Goal: Information Seeking & Learning: Learn about a topic

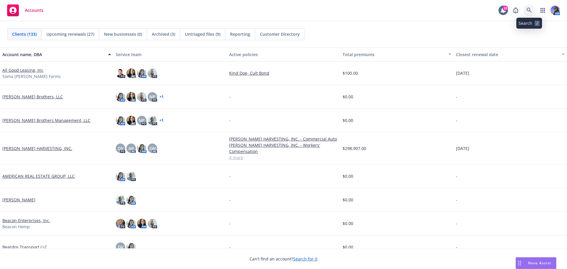
click at [530, 11] on icon at bounding box center [528, 10] width 5 height 5
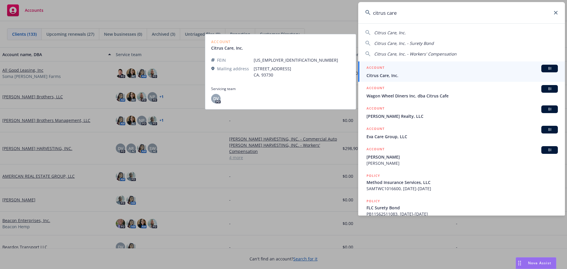
type input "citrus care"
click at [394, 76] on span "Citrus Care, Inc." at bounding box center [461, 75] width 191 height 6
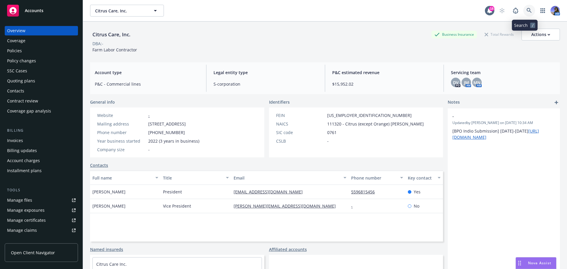
click at [526, 9] on icon at bounding box center [528, 10] width 5 height 5
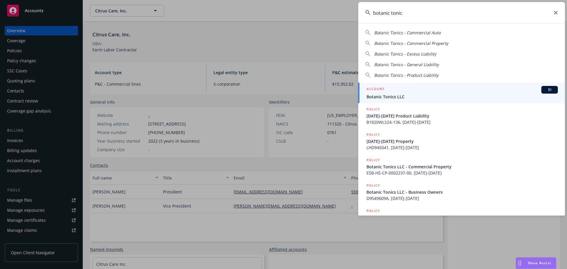
type input "botanic tonic"
click at [439, 90] on div "ACCOUNT BI" at bounding box center [461, 90] width 191 height 8
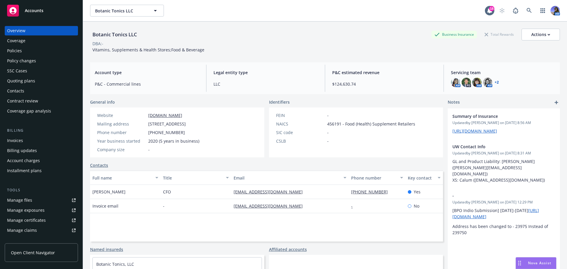
click at [11, 52] on div "Policies" at bounding box center [14, 50] width 15 height 9
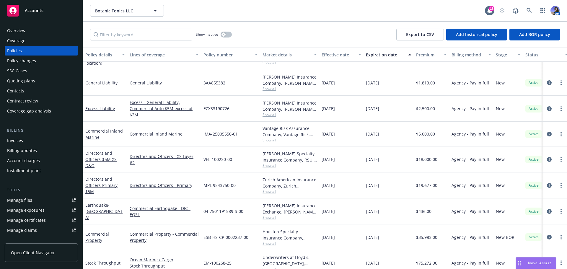
scroll to position [122, 0]
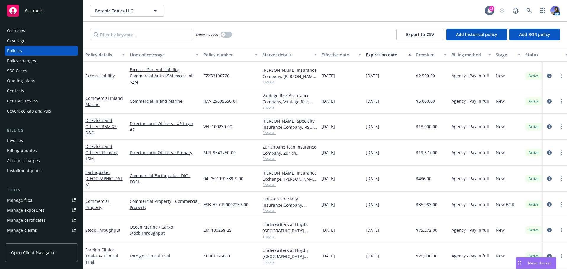
click at [268, 234] on span "Show all" at bounding box center [289, 236] width 54 height 5
click at [529, 9] on icon at bounding box center [528, 10] width 5 height 5
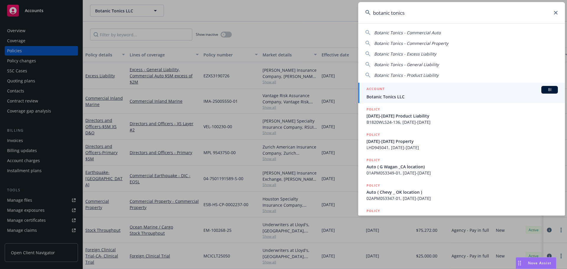
type input "botanic tonics"
click at [427, 94] on span "Botanic Tonics LLC" at bounding box center [461, 97] width 191 height 6
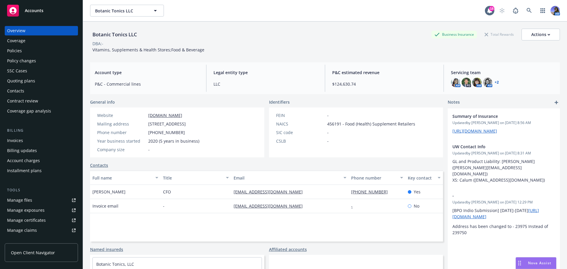
click at [12, 51] on div "Policies" at bounding box center [14, 50] width 15 height 9
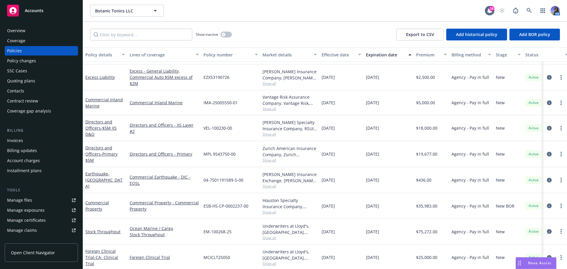
scroll to position [63, 0]
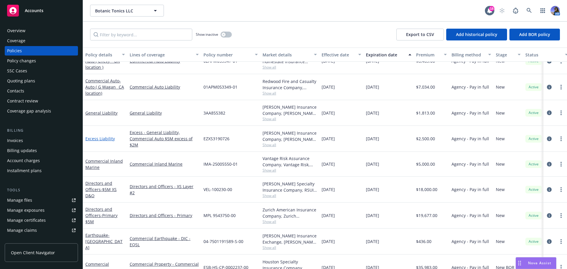
click at [100, 140] on link "Excess Liability" at bounding box center [100, 139] width 30 height 6
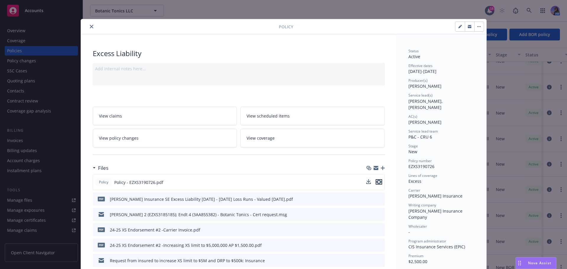
click at [377, 182] on icon "preview file" at bounding box center [378, 182] width 5 height 4
click at [378, 231] on icon "preview file" at bounding box center [378, 229] width 5 height 4
click at [92, 29] on button "close" at bounding box center [91, 26] width 7 height 7
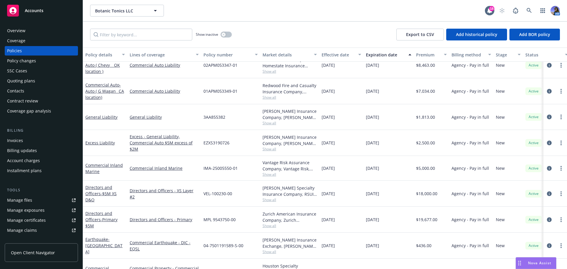
scroll to position [122, 0]
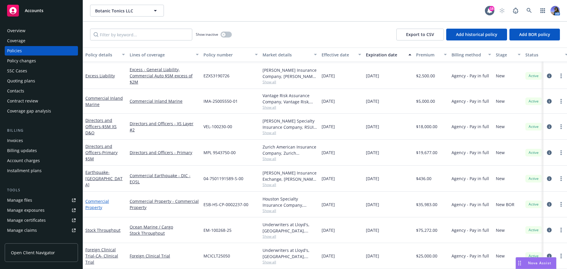
click at [91, 199] on link "Commercial Property" at bounding box center [97, 204] width 24 height 12
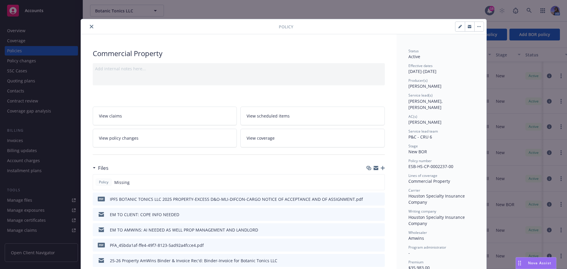
scroll to position [30, 0]
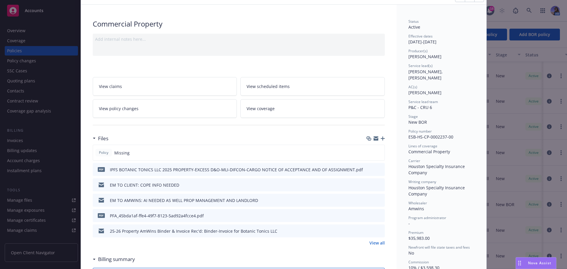
click at [377, 184] on icon "preview file" at bounding box center [378, 184] width 5 height 4
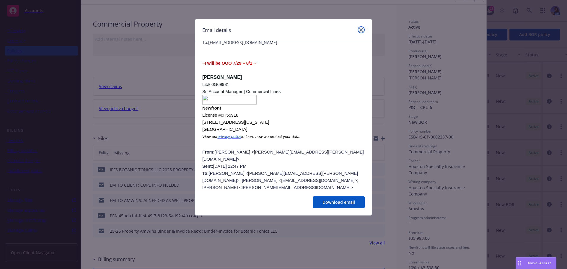
click at [363, 28] on link "close" at bounding box center [361, 29] width 7 height 7
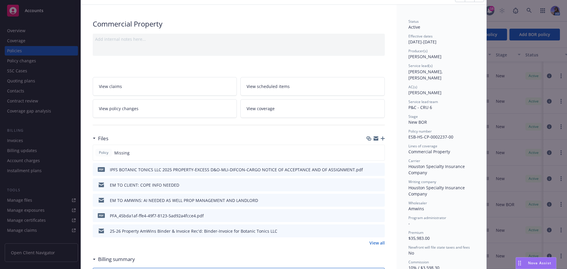
click at [376, 230] on icon "preview file" at bounding box center [378, 230] width 5 height 4
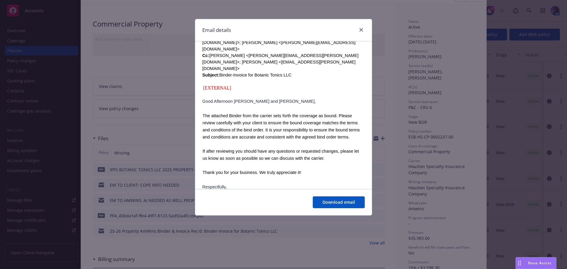
scroll to position [207, 0]
click at [360, 30] on icon "close" at bounding box center [361, 30] width 4 height 4
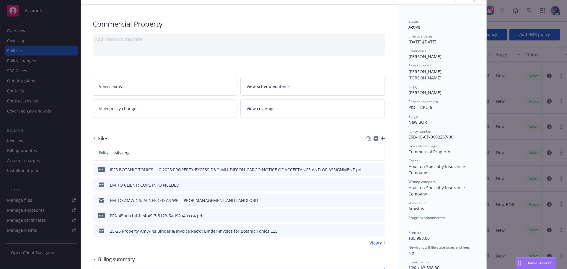
click at [373, 242] on link "View all" at bounding box center [376, 243] width 15 height 6
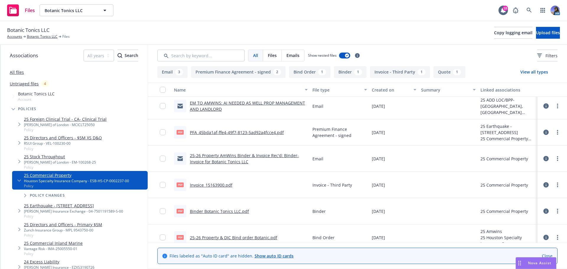
scroll to position [59, 0]
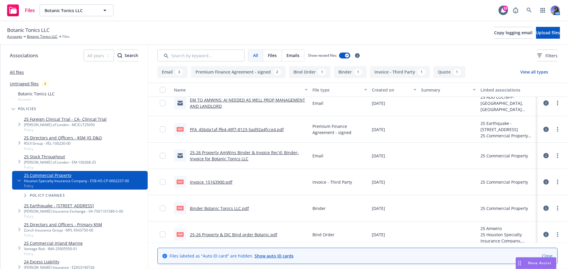
click at [202, 184] on link "Invoice_15163900.pdf" at bounding box center [211, 182] width 43 height 6
click at [40, 37] on link "Botanic Tonics LLC" at bounding box center [42, 36] width 31 height 5
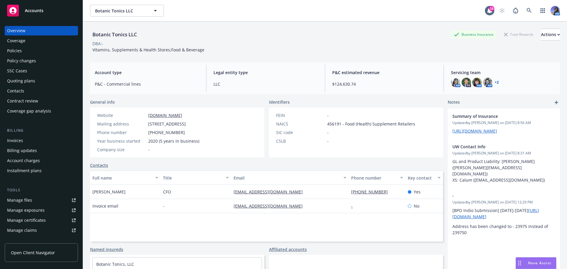
click at [15, 49] on div "Policies" at bounding box center [14, 50] width 15 height 9
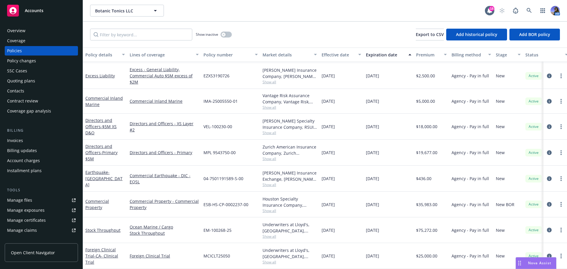
scroll to position [122, 0]
click at [527, 8] on icon at bounding box center [528, 10] width 5 height 5
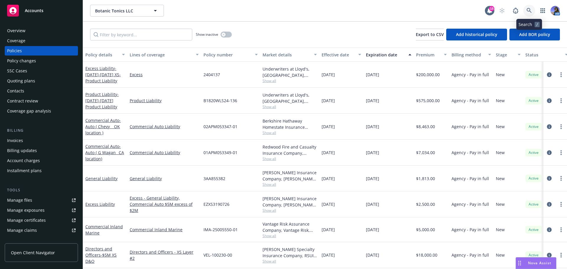
click at [529, 10] on icon at bounding box center [528, 10] width 5 height 5
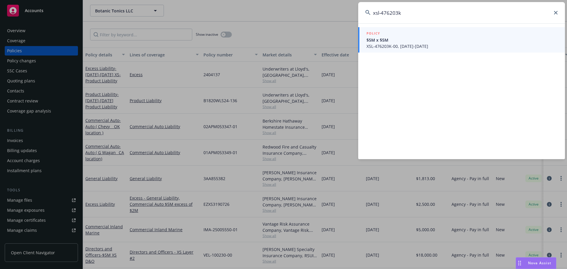
type input "xsl-476203k"
click at [401, 40] on span "$5M x $5M" at bounding box center [461, 40] width 191 height 6
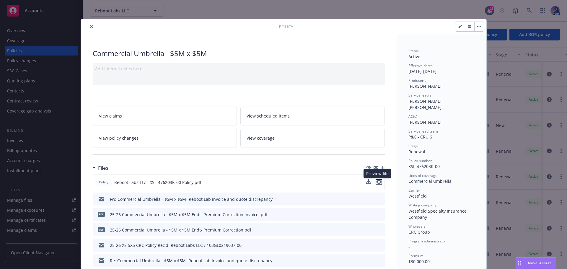
click at [377, 180] on icon "preview file" at bounding box center [378, 182] width 5 height 4
click at [88, 27] on button "close" at bounding box center [91, 26] width 7 height 7
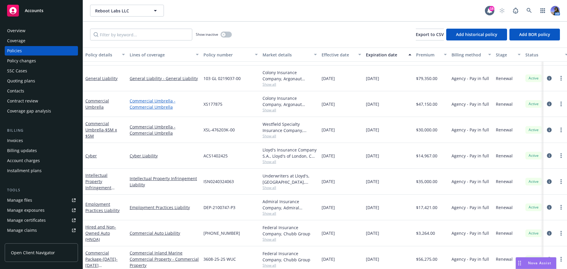
scroll to position [100, 0]
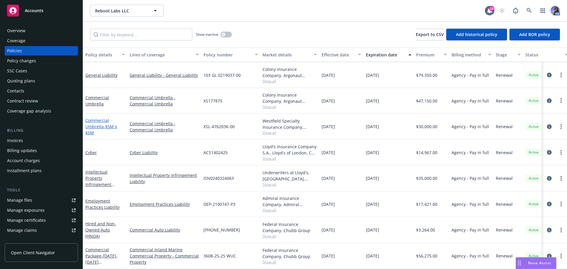
click at [99, 118] on link "Commercial Umbrella - $5M x $5M" at bounding box center [101, 126] width 32 height 18
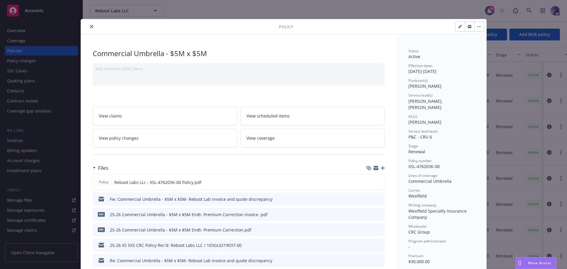
scroll to position [18, 0]
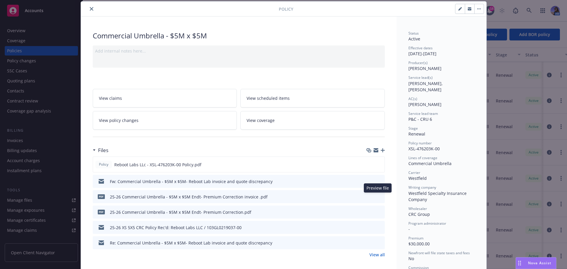
click at [376, 196] on icon "preview file" at bounding box center [378, 196] width 5 height 4
click at [376, 182] on icon "preview file" at bounding box center [378, 181] width 5 height 4
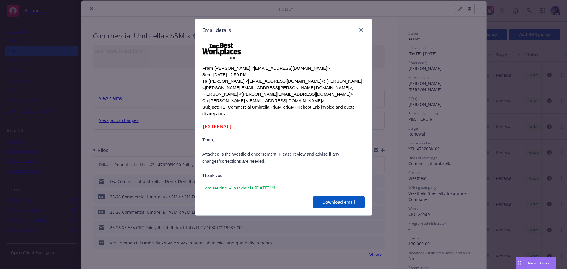
scroll to position [177, 0]
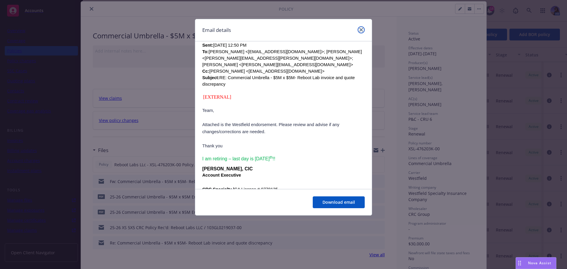
click at [363, 31] on icon "close" at bounding box center [361, 30] width 4 height 4
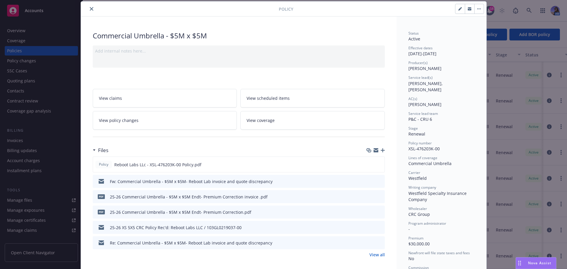
click at [374, 212] on div at bounding box center [375, 212] width 15 height 6
click at [376, 211] on icon "preview file" at bounding box center [378, 212] width 5 height 4
click at [378, 242] on icon "preview file" at bounding box center [378, 242] width 5 height 4
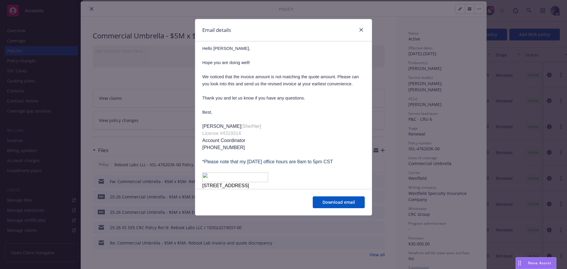
scroll to position [296, 0]
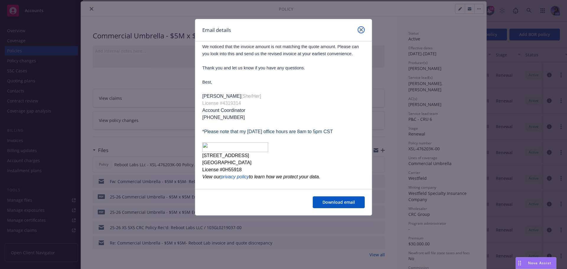
click at [361, 28] on icon "close" at bounding box center [361, 30] width 4 height 4
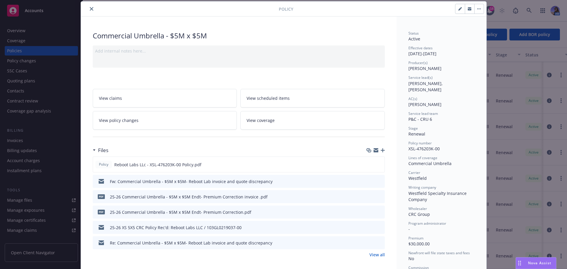
click at [376, 182] on icon "preview file" at bounding box center [378, 181] width 5 height 4
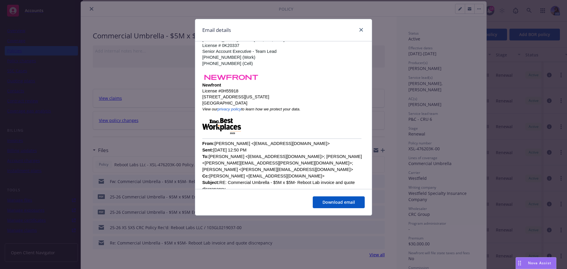
scroll to position [207, 0]
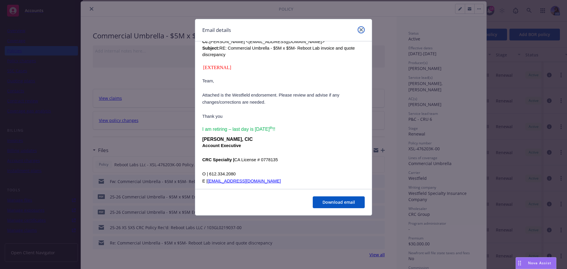
click at [361, 30] on icon "close" at bounding box center [361, 30] width 4 height 4
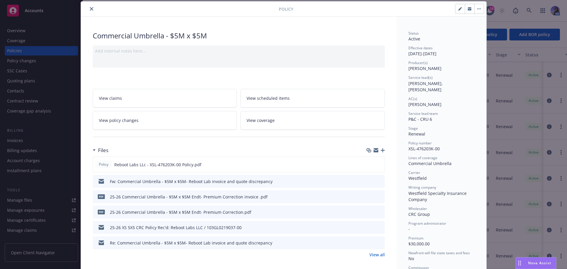
click at [367, 181] on icon "download file" at bounding box center [369, 181] width 5 height 5
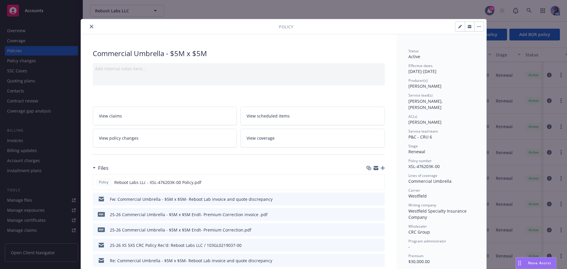
click at [90, 26] on icon "close" at bounding box center [92, 27] width 4 height 4
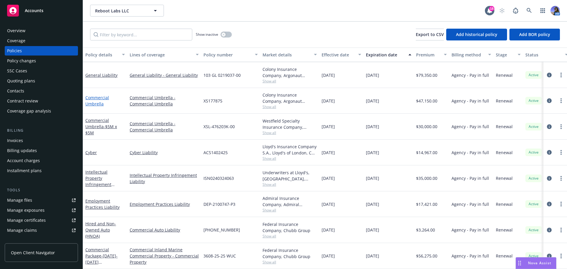
click at [96, 98] on link "Commercial Umbrella" at bounding box center [97, 101] width 24 height 12
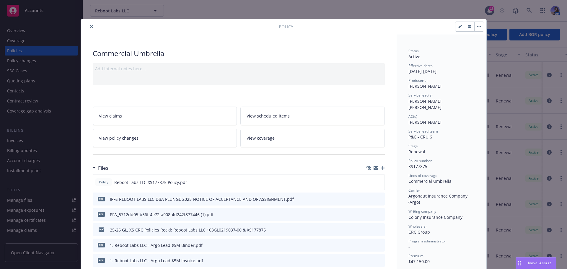
click at [377, 259] on icon "preview file" at bounding box center [378, 260] width 5 height 4
click at [92, 27] on button "close" at bounding box center [91, 26] width 7 height 7
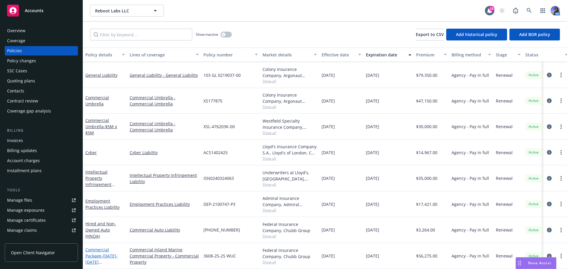
click at [102, 253] on span "- 2024-2025 Property/Inland Marine" at bounding box center [101, 265] width 32 height 24
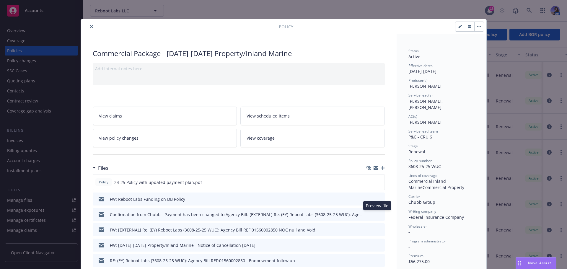
click at [379, 216] on icon "preview file" at bounding box center [378, 214] width 5 height 4
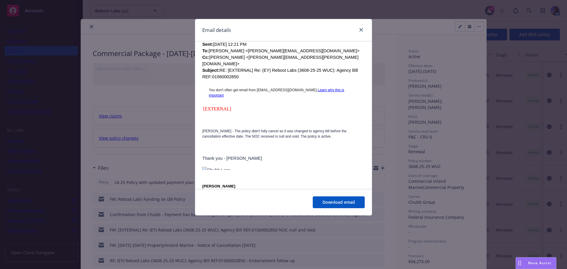
scroll to position [620, 0]
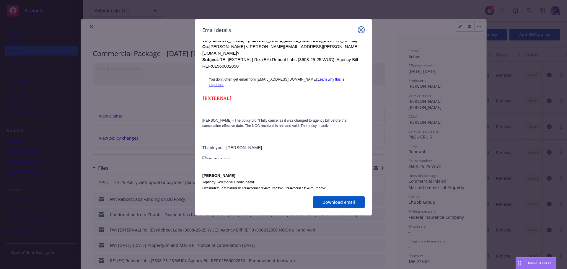
click at [359, 30] on link "close" at bounding box center [361, 29] width 7 height 7
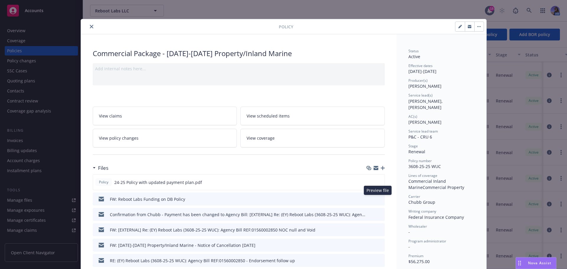
click at [379, 198] on button "preview file" at bounding box center [379, 198] width 6 height 5
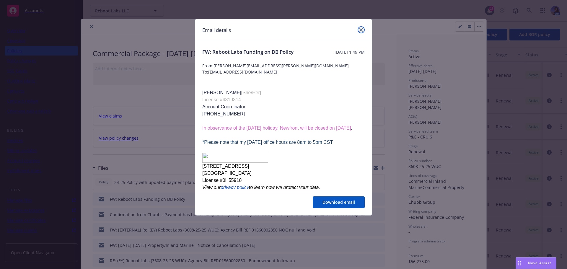
click at [363, 31] on link "close" at bounding box center [361, 29] width 7 height 7
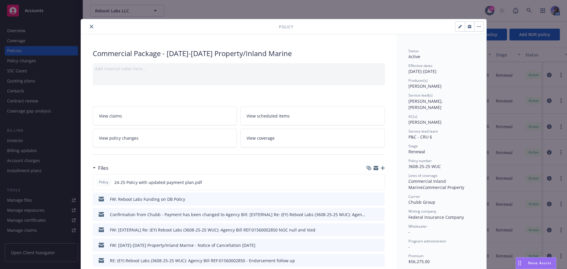
click at [89, 28] on button "close" at bounding box center [91, 26] width 7 height 7
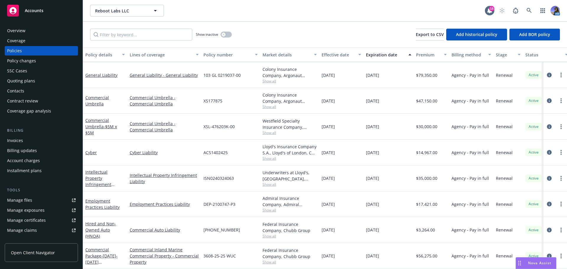
click at [18, 137] on div "Invoices" at bounding box center [15, 140] width 16 height 9
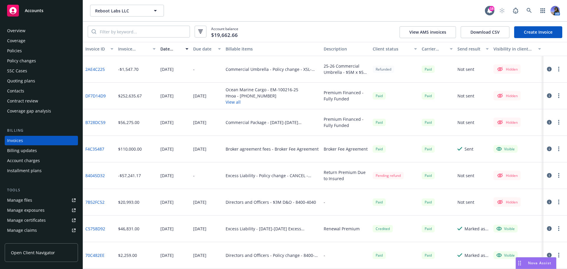
click at [547, 70] on icon "button" at bounding box center [549, 69] width 5 height 5
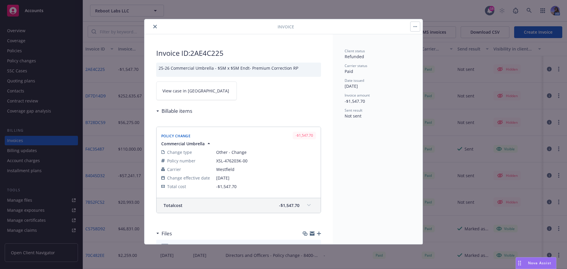
scroll to position [31, 0]
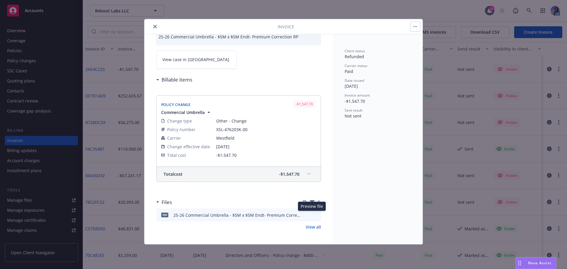
click at [313, 216] on icon "preview file" at bounding box center [315, 215] width 5 height 4
click at [156, 24] on button "close" at bounding box center [154, 26] width 7 height 7
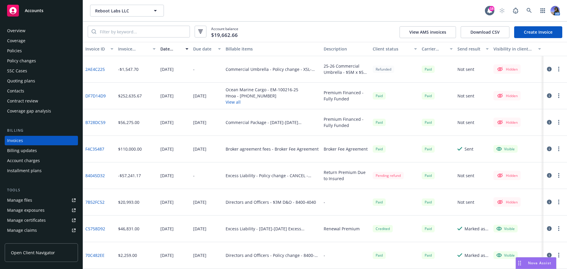
click at [25, 54] on div "Policies" at bounding box center [41, 50] width 68 height 9
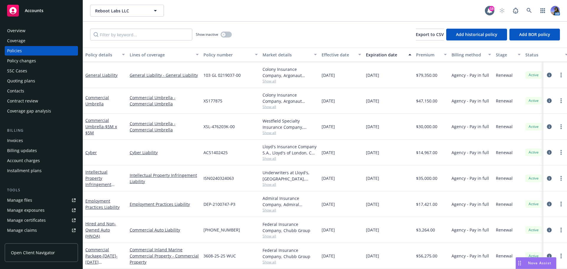
scroll to position [100, 0]
click at [108, 254] on span "- 2024-2025 Property/Inland Marine" at bounding box center [101, 265] width 32 height 24
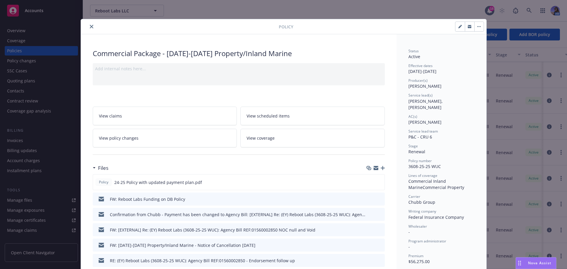
scroll to position [18, 0]
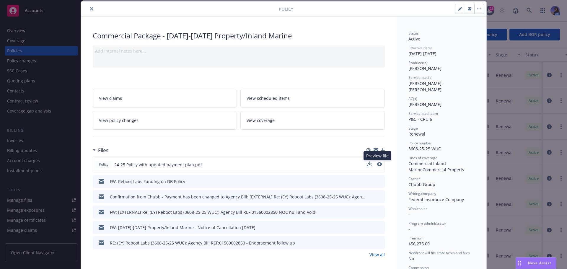
click at [377, 166] on button at bounding box center [379, 164] width 5 height 6
click at [378, 166] on icon "preview file" at bounding box center [378, 164] width 5 height 4
click at [88, 6] on button "close" at bounding box center [91, 8] width 7 height 7
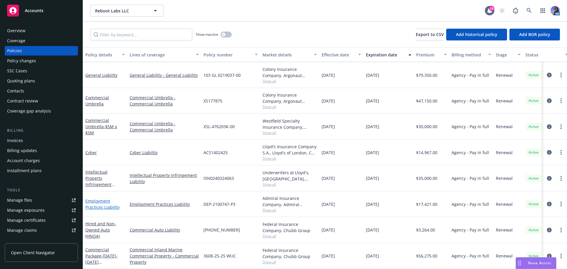
click at [104, 201] on link "Employment Practices Liability" at bounding box center [102, 204] width 34 height 12
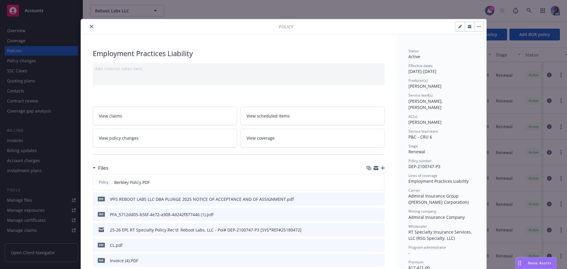
click at [376, 262] on icon "preview file" at bounding box center [378, 260] width 5 height 4
click at [90, 27] on icon "close" at bounding box center [92, 27] width 4 height 4
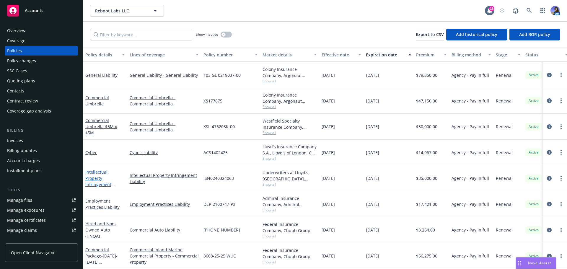
click at [96, 182] on link "Intellectual Property Infringement Liability" at bounding box center [98, 181] width 26 height 24
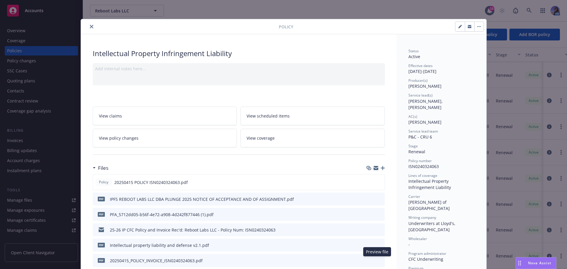
click at [376, 259] on icon "preview file" at bounding box center [378, 260] width 5 height 4
click at [90, 27] on icon "close" at bounding box center [92, 27] width 4 height 4
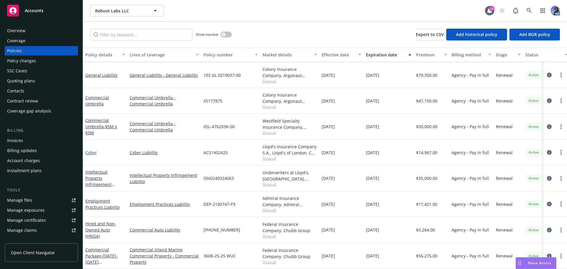
click at [91, 150] on link "Cyber" at bounding box center [91, 153] width 12 height 6
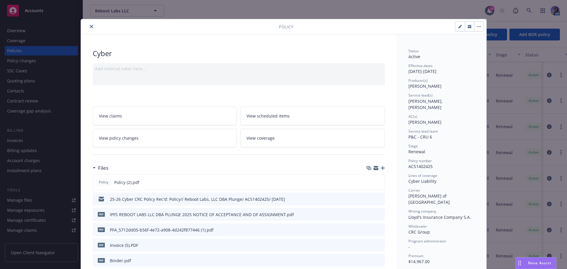
click at [378, 243] on icon "preview file" at bounding box center [378, 245] width 5 height 4
click at [376, 244] on icon "preview file" at bounding box center [378, 245] width 5 height 4
click at [90, 25] on icon "close" at bounding box center [92, 27] width 4 height 4
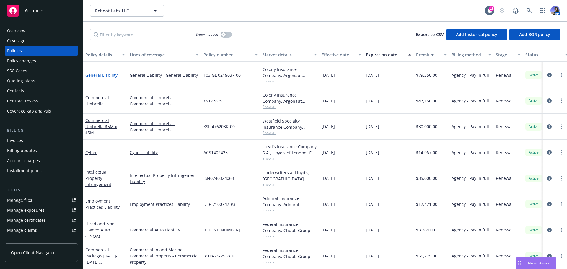
click at [95, 72] on link "General Liability" at bounding box center [101, 75] width 32 height 6
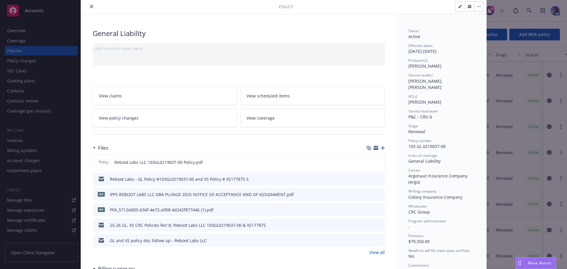
scroll to position [30, 0]
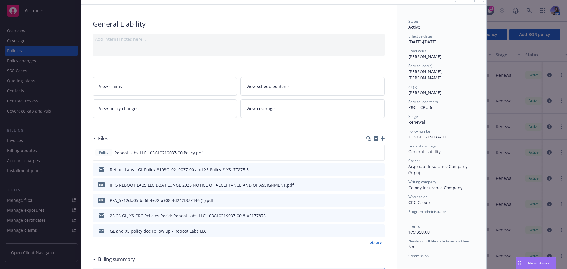
click at [378, 242] on link "View all" at bounding box center [376, 243] width 15 height 6
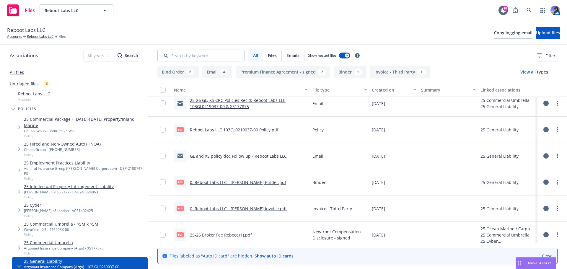
scroll to position [89, 0]
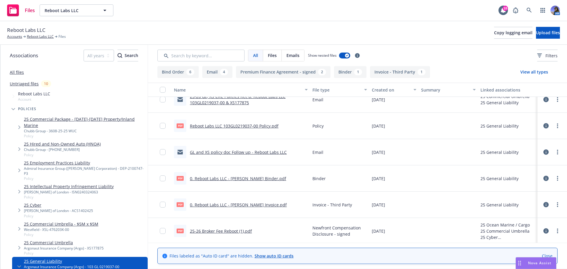
click at [220, 203] on link "0. Reboot Labs LLC - [PERSON_NAME] Invoice.pdf" at bounding box center [238, 205] width 97 height 6
click at [43, 36] on link "Reboot Labs LLC" at bounding box center [40, 36] width 27 height 5
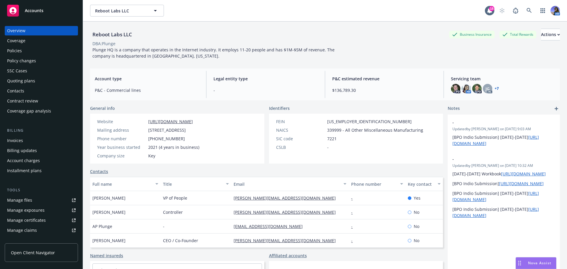
click at [43, 52] on div "Policies" at bounding box center [41, 50] width 68 height 9
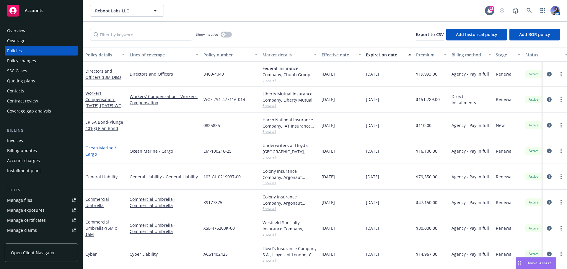
click at [94, 152] on link "Ocean Marine / Cargo" at bounding box center [100, 151] width 31 height 12
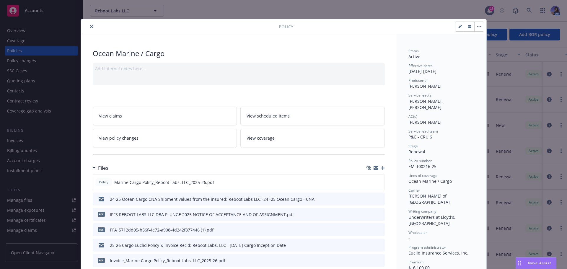
click at [377, 263] on button at bounding box center [379, 260] width 5 height 6
click at [377, 261] on icon "preview file" at bounding box center [378, 260] width 5 height 4
click at [89, 28] on button "close" at bounding box center [91, 26] width 7 height 7
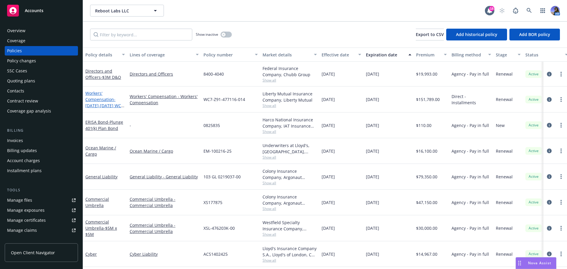
click at [95, 104] on span "- 2024-2025 WC Policy" at bounding box center [104, 106] width 39 height 18
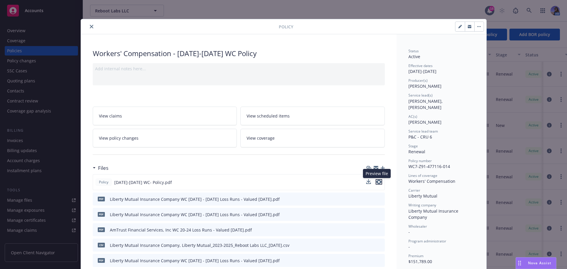
click at [377, 181] on icon "preview file" at bounding box center [378, 182] width 5 height 4
drag, startPoint x: 90, startPoint y: 25, endPoint x: 86, endPoint y: 25, distance: 3.2
click at [90, 25] on button "close" at bounding box center [91, 26] width 7 height 7
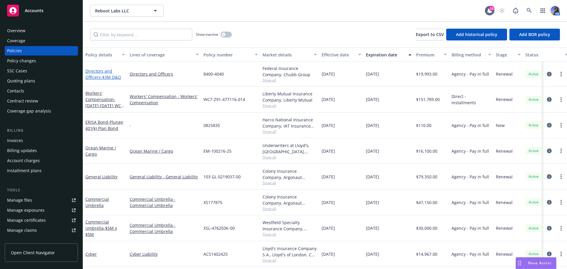
click at [94, 77] on link "Directors and Officers - $3M D&O" at bounding box center [103, 74] width 36 height 12
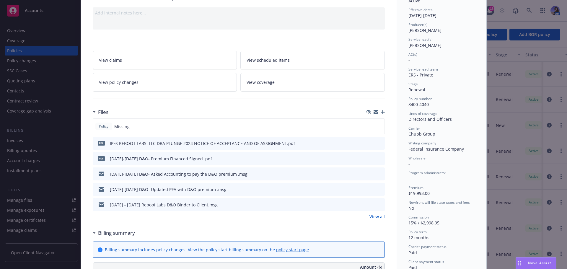
scroll to position [59, 0]
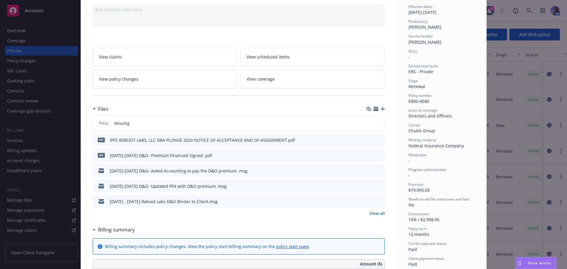
click at [382, 214] on link "View all" at bounding box center [376, 213] width 15 height 6
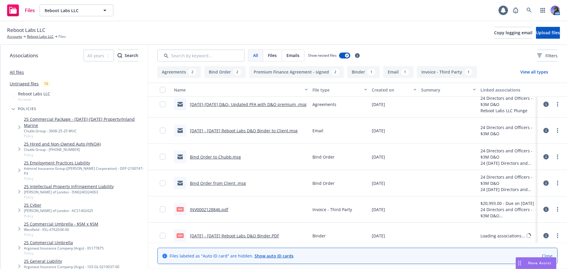
scroll to position [88, 0]
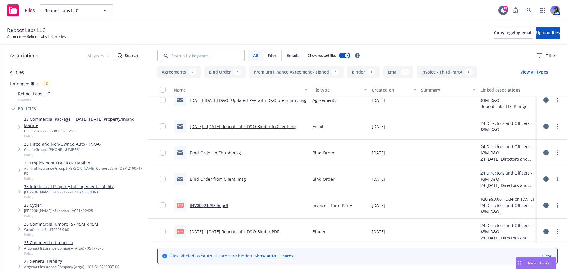
click at [215, 207] on link "INV0002128846.pdf" at bounding box center [209, 206] width 38 height 6
click at [46, 36] on link "Reboot Labs LLC" at bounding box center [40, 36] width 27 height 5
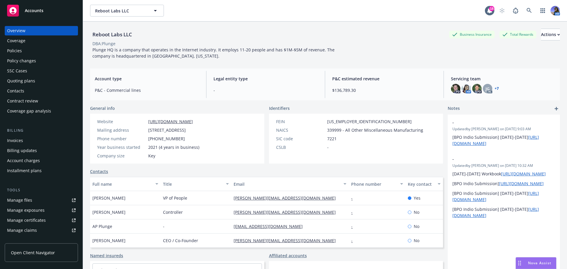
click at [21, 46] on div "Policies" at bounding box center [14, 50] width 15 height 9
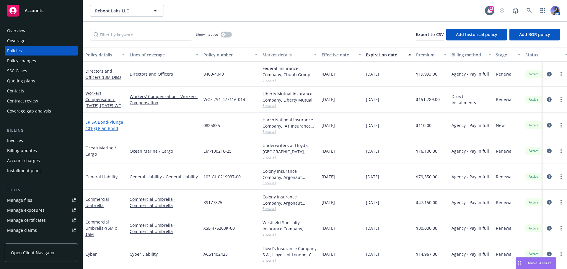
click at [114, 130] on span "- Plunge 401(k) Plan Bond" at bounding box center [104, 125] width 38 height 12
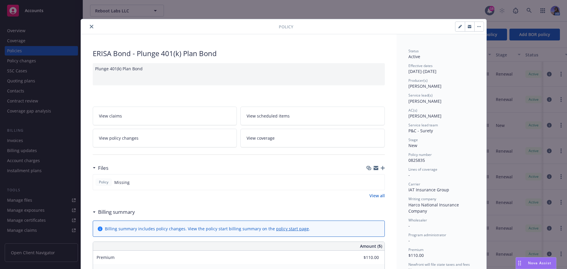
click at [373, 195] on link "View all" at bounding box center [376, 195] width 15 height 6
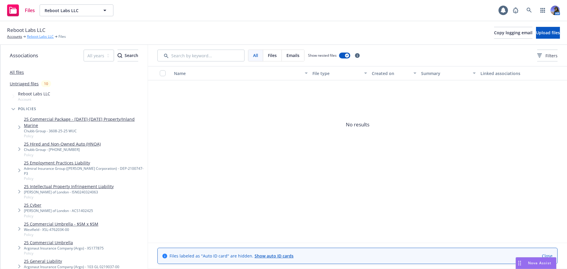
click at [43, 36] on link "Reboot Labs LLC" at bounding box center [40, 36] width 27 height 5
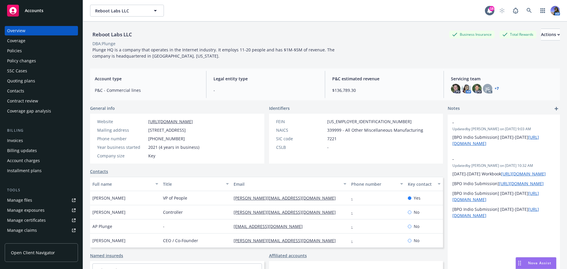
click at [16, 51] on div "Policies" at bounding box center [14, 50] width 15 height 9
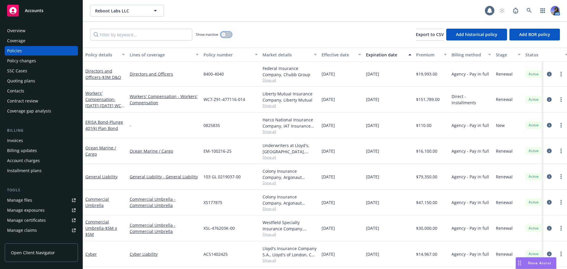
click at [224, 36] on div "button" at bounding box center [223, 34] width 4 height 4
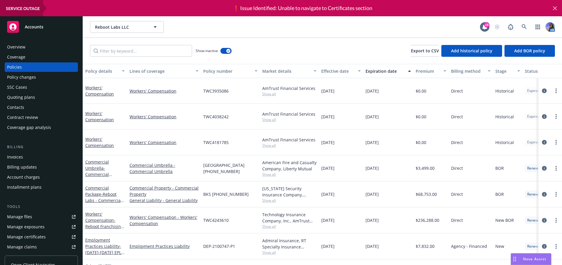
click at [553, 8] on icon at bounding box center [555, 8] width 7 height 7
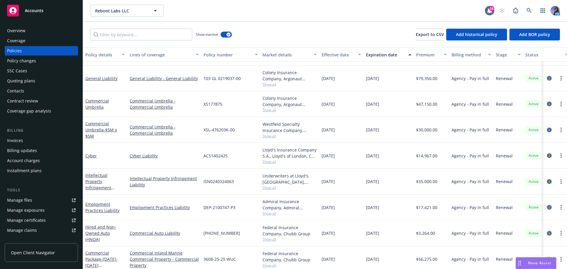
scroll to position [736, 0]
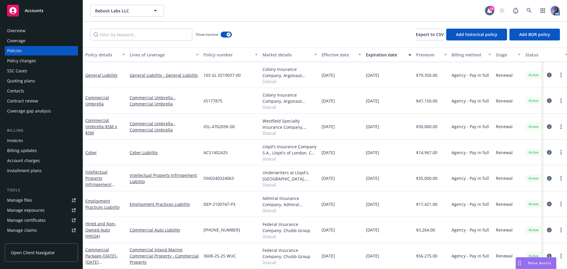
click at [29, 81] on div "Quoting plans" at bounding box center [21, 80] width 28 height 9
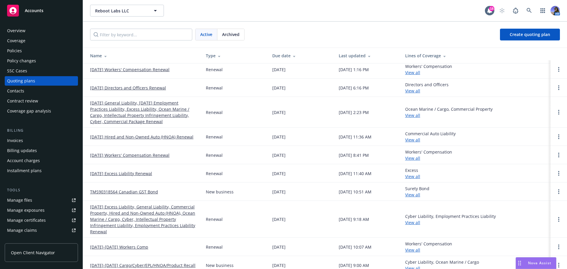
scroll to position [9, 0]
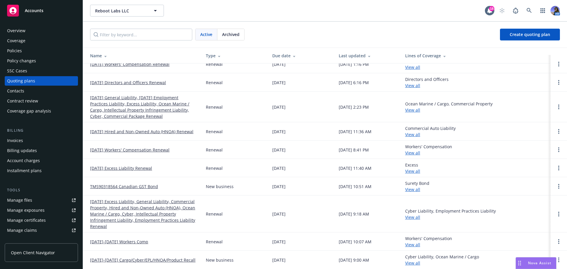
click at [231, 34] on span "Archived" at bounding box center [230, 34] width 17 height 6
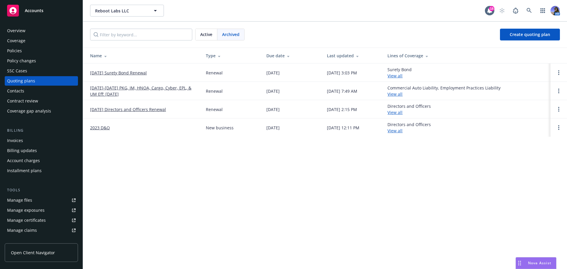
scroll to position [0, 0]
click at [22, 48] on div "Policies" at bounding box center [41, 50] width 68 height 9
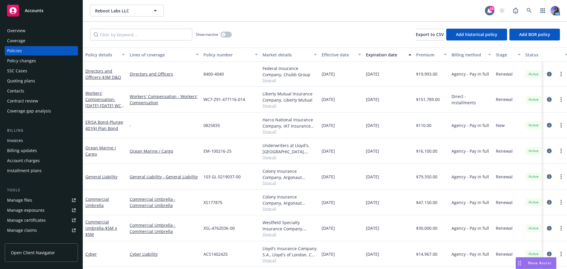
click at [271, 132] on span "Show all" at bounding box center [289, 131] width 54 height 5
click at [228, 124] on div "0825835" at bounding box center [230, 125] width 59 height 26
click at [32, 32] on div "Overview" at bounding box center [41, 30] width 68 height 9
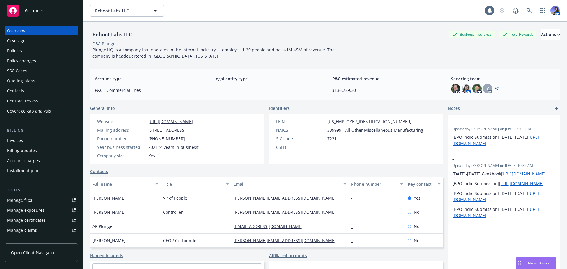
click at [494, 89] on link "+ 7" at bounding box center [496, 89] width 4 height 4
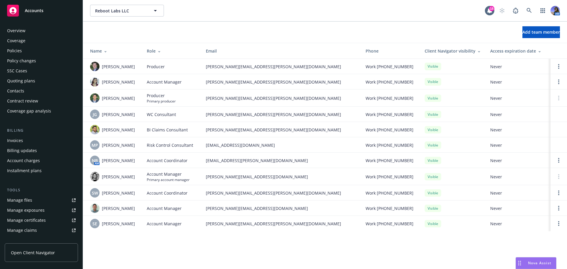
click at [30, 53] on div "Policies" at bounding box center [41, 50] width 68 height 9
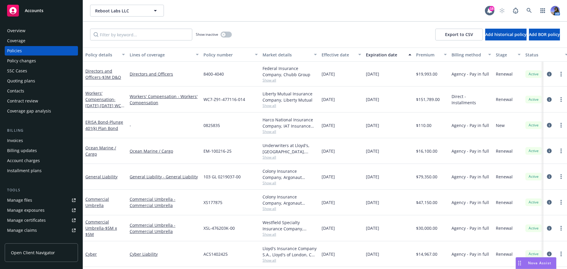
click at [26, 200] on div "Manage files" at bounding box center [19, 199] width 25 height 9
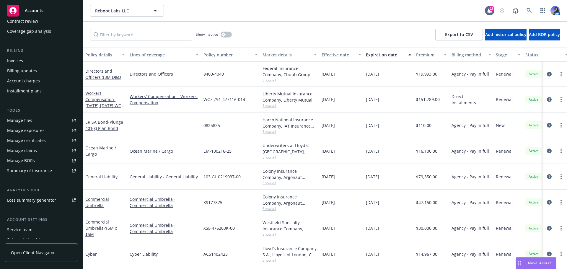
scroll to position [89, 0]
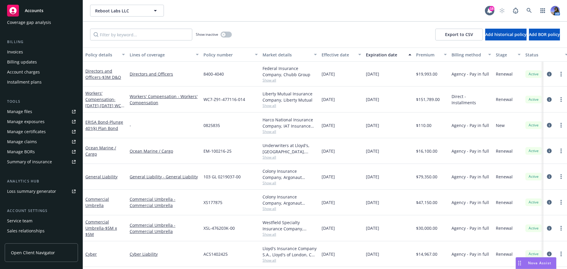
click at [29, 222] on div "Service team" at bounding box center [19, 220] width 25 height 9
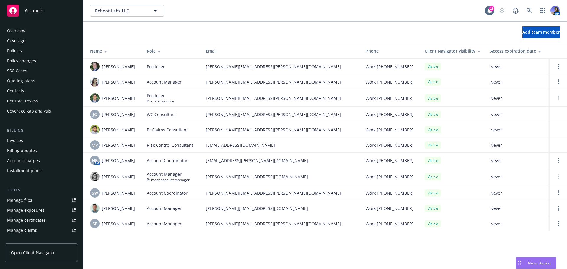
click at [24, 51] on div "Policies" at bounding box center [41, 50] width 68 height 9
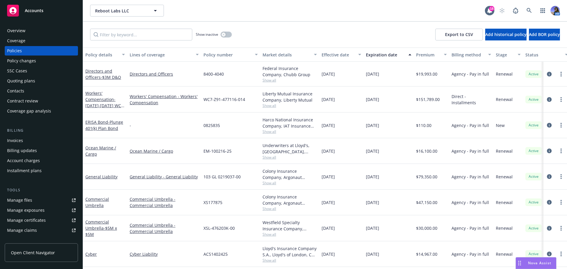
click at [269, 132] on span "Show all" at bounding box center [289, 131] width 54 height 5
click at [23, 137] on div "Invoices" at bounding box center [41, 140] width 68 height 9
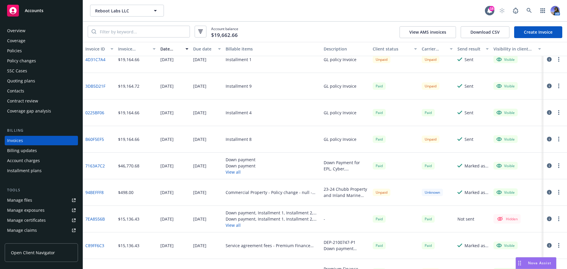
scroll to position [531, 0]
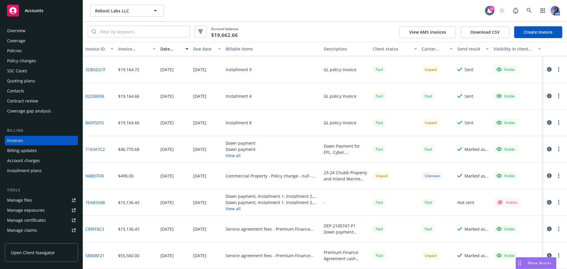
click at [547, 255] on icon "button" at bounding box center [549, 255] width 5 height 5
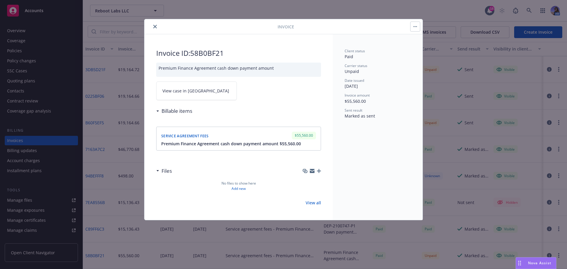
click at [236, 139] on div "Service agreement fees $55,560.00" at bounding box center [238, 135] width 157 height 10
click at [169, 135] on span "Service agreement fees" at bounding box center [185, 135] width 48 height 5
click at [152, 27] on button "close" at bounding box center [154, 26] width 7 height 7
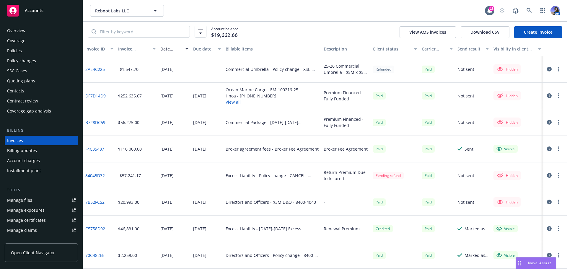
click at [22, 47] on div "Policies" at bounding box center [41, 50] width 68 height 9
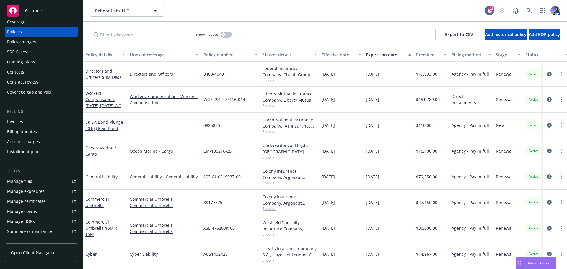
scroll to position [30, 0]
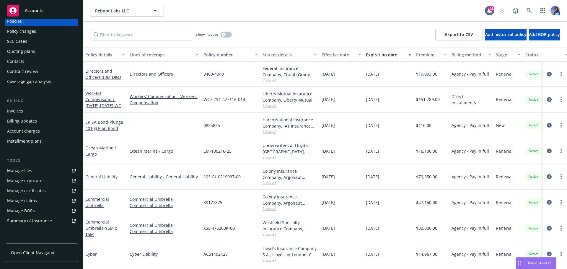
click at [16, 107] on div "Invoices" at bounding box center [15, 110] width 16 height 9
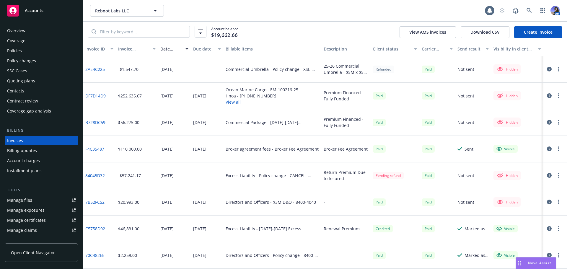
click at [15, 51] on div "Policies" at bounding box center [14, 50] width 15 height 9
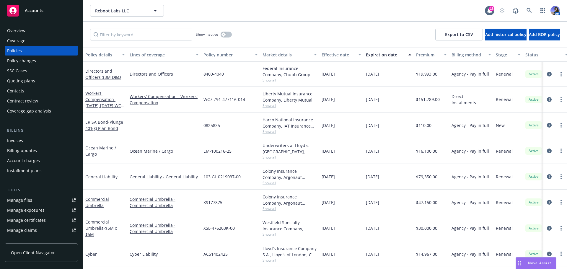
click at [18, 144] on div "Invoices" at bounding box center [15, 140] width 16 height 9
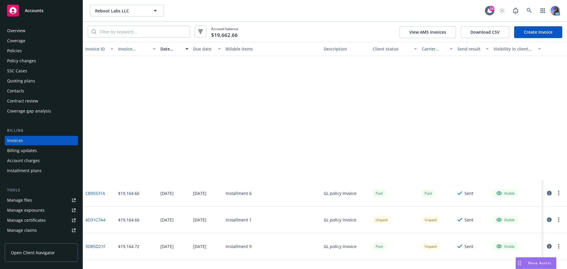
scroll to position [531, 0]
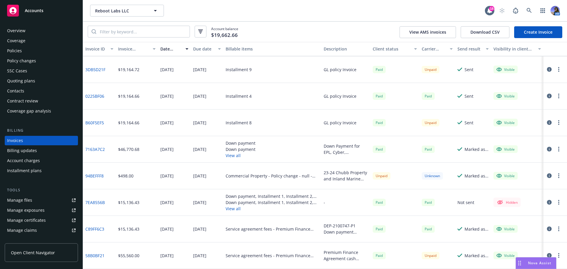
click at [92, 229] on link "C89FF6C3" at bounding box center [94, 229] width 19 height 6
click at [105, 203] on div "7EA8556B" at bounding box center [99, 202] width 33 height 27
click at [99, 204] on link "7EA8556B" at bounding box center [94, 202] width 19 height 6
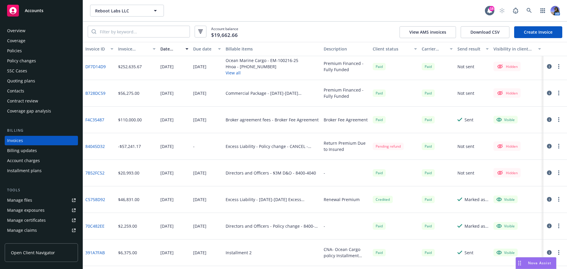
scroll to position [0, 0]
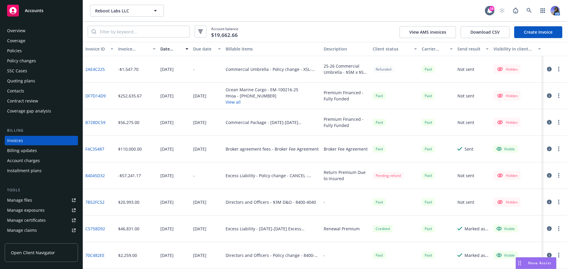
click at [19, 53] on div "Policies" at bounding box center [14, 50] width 15 height 9
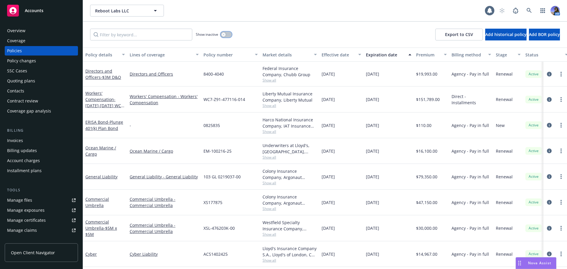
click at [228, 34] on button "button" at bounding box center [226, 35] width 11 height 6
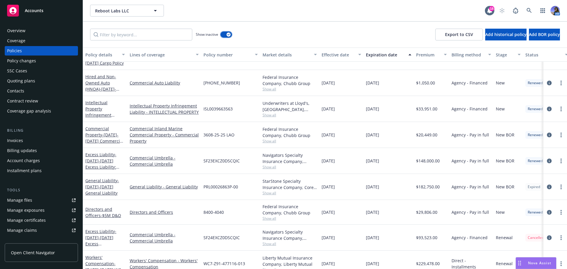
scroll to position [236, 0]
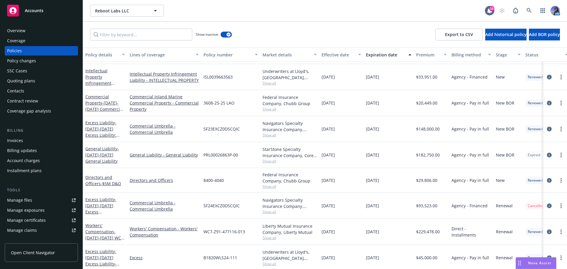
click at [28, 82] on div "Quoting plans" at bounding box center [21, 80] width 28 height 9
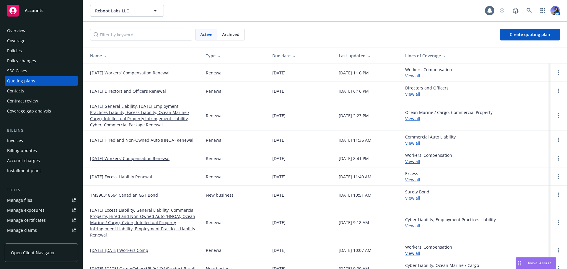
scroll to position [9, 0]
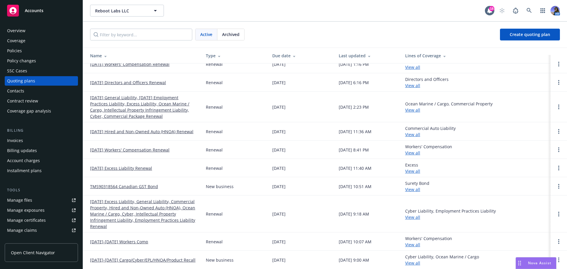
click at [143, 260] on link "2023-2024 Cargo/Cyber/EPL/HNOA/Product Recall" at bounding box center [142, 260] width 105 height 6
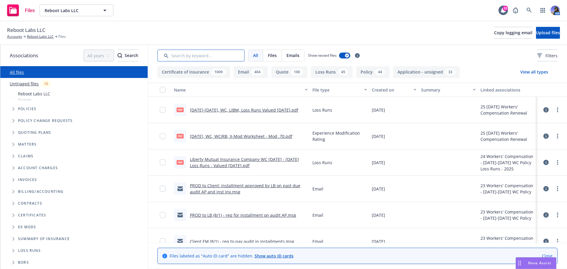
click at [178, 52] on input "Search by keyword..." at bounding box center [200, 56] width 87 height 12
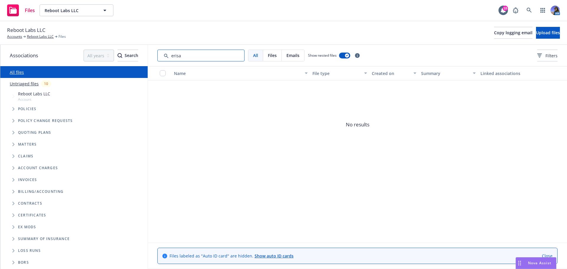
drag, startPoint x: 184, startPoint y: 54, endPoint x: 130, endPoint y: 62, distance: 54.9
click at [130, 62] on div "Associations All years 2027 2026 2025 2024 2023 2022 2021 2020 2019 2018 2017 2…" at bounding box center [283, 157] width 567 height 224
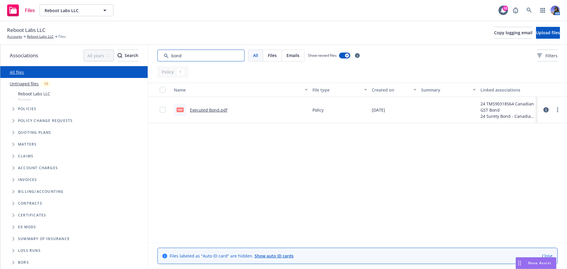
type input "bond"
click at [206, 109] on link "Executed Bond.pdf" at bounding box center [208, 110] width 37 height 6
click at [41, 37] on link "Reboot Labs LLC" at bounding box center [40, 36] width 27 height 5
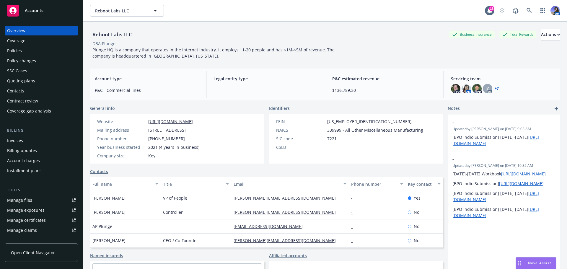
click at [20, 48] on div "Policies" at bounding box center [14, 50] width 15 height 9
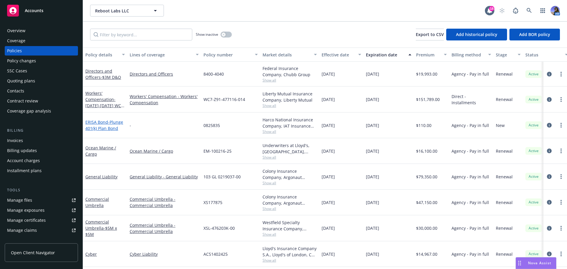
click at [116, 123] on span "- Plunge 401(k) Plan Bond" at bounding box center [104, 125] width 38 height 12
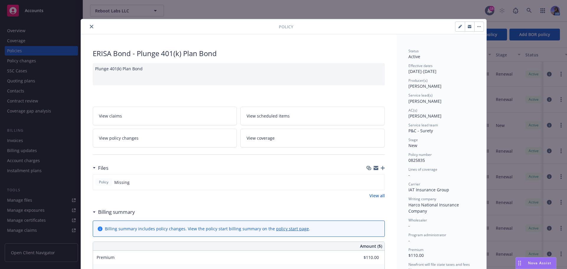
click at [43, 25] on div "Policy ERISA Bond - Plunge 401(k) Plan Bond Plunge 401(k) Plan Bond View claims…" at bounding box center [283, 134] width 567 height 269
click at [90, 27] on icon "close" at bounding box center [92, 27] width 4 height 4
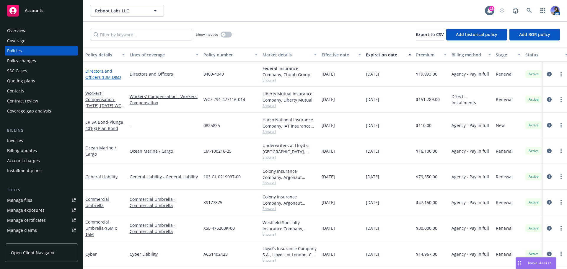
click at [99, 74] on link "Directors and Officers - $3M D&O" at bounding box center [103, 74] width 36 height 12
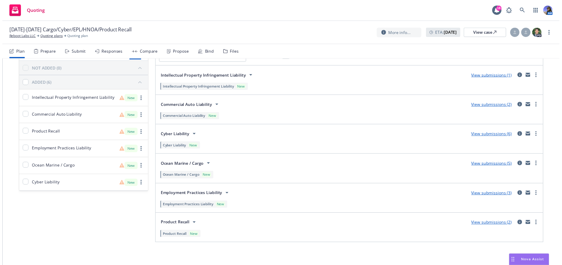
scroll to position [40, 0]
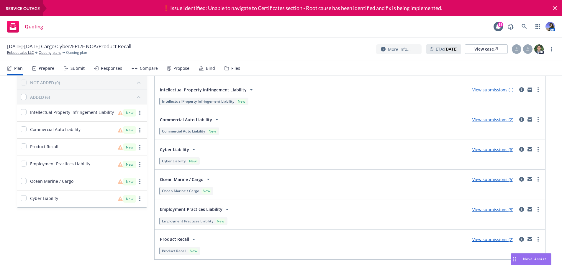
click at [231, 63] on div "Files" at bounding box center [233, 68] width 16 height 14
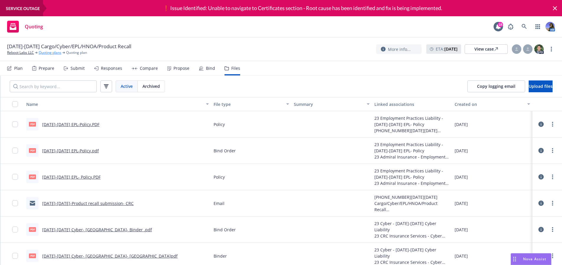
click at [50, 54] on link "Quoting plans" at bounding box center [50, 52] width 23 height 5
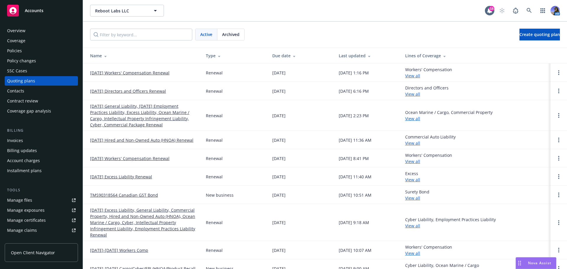
click at [228, 35] on span "Archived" at bounding box center [230, 34] width 17 height 6
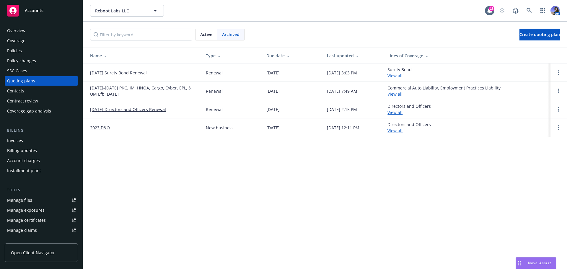
click at [121, 88] on link "[DATE]-[DATE] PKG, IM, HNOA, Cargo, Cyber, EPL, & UM Eff: [DATE]" at bounding box center [143, 91] width 106 height 12
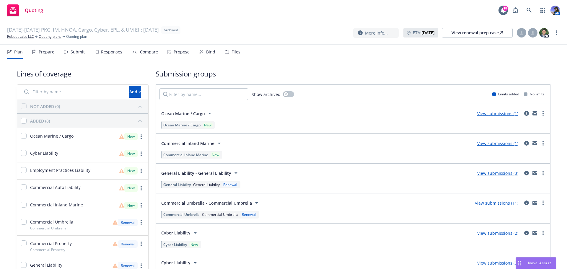
click at [232, 54] on div "Files" at bounding box center [235, 52] width 9 height 5
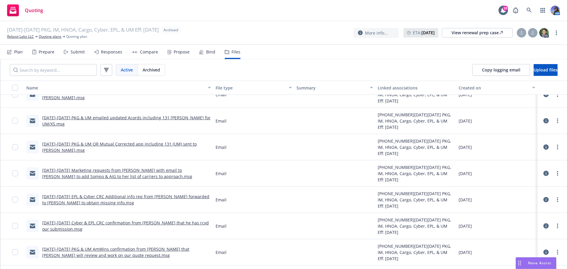
scroll to position [3595, 0]
